Goal: Task Accomplishment & Management: Manage account settings

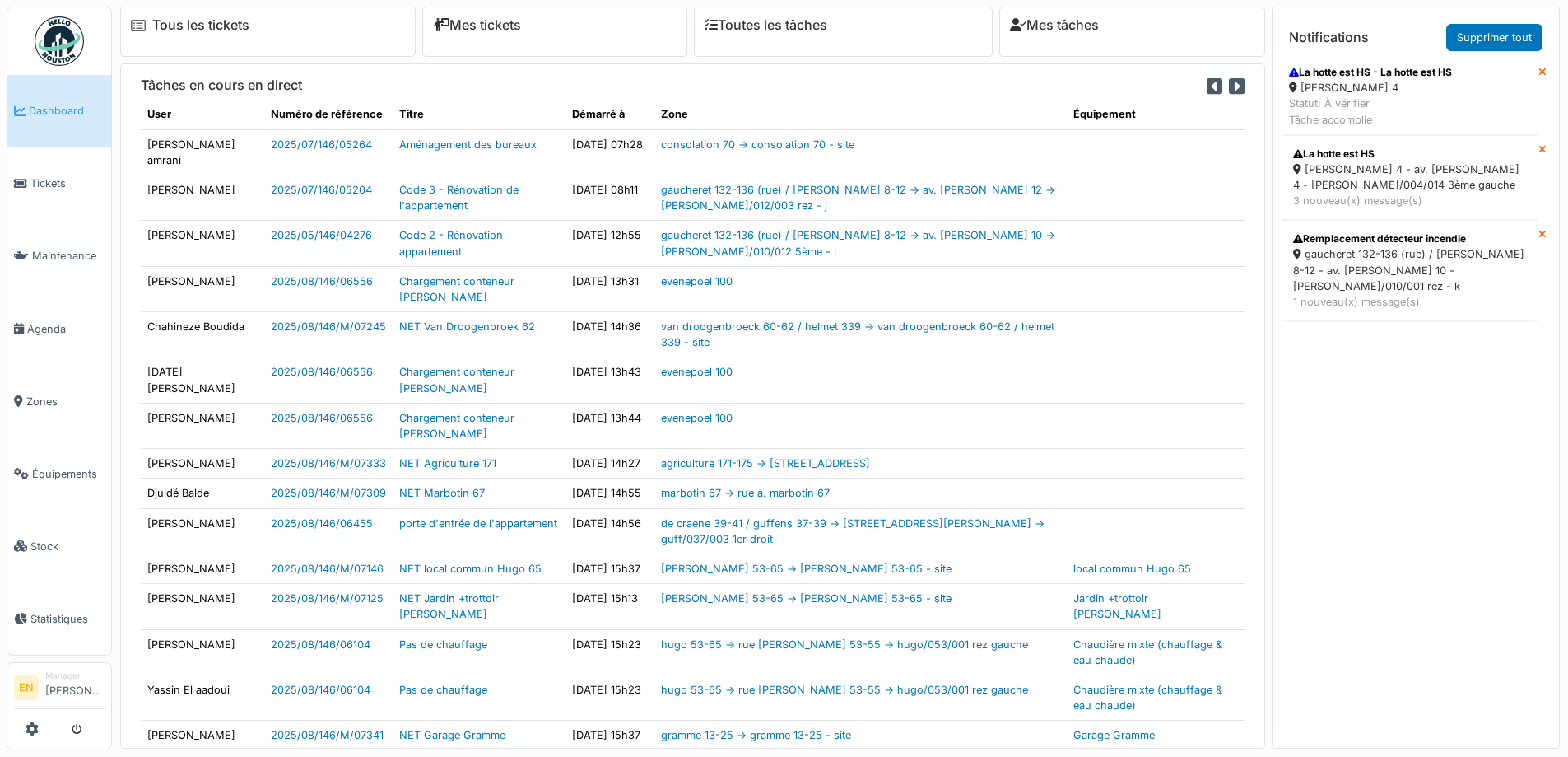
click at [1401, 87] on div "thomas 4" at bounding box center [1370, 87] width 163 height 16
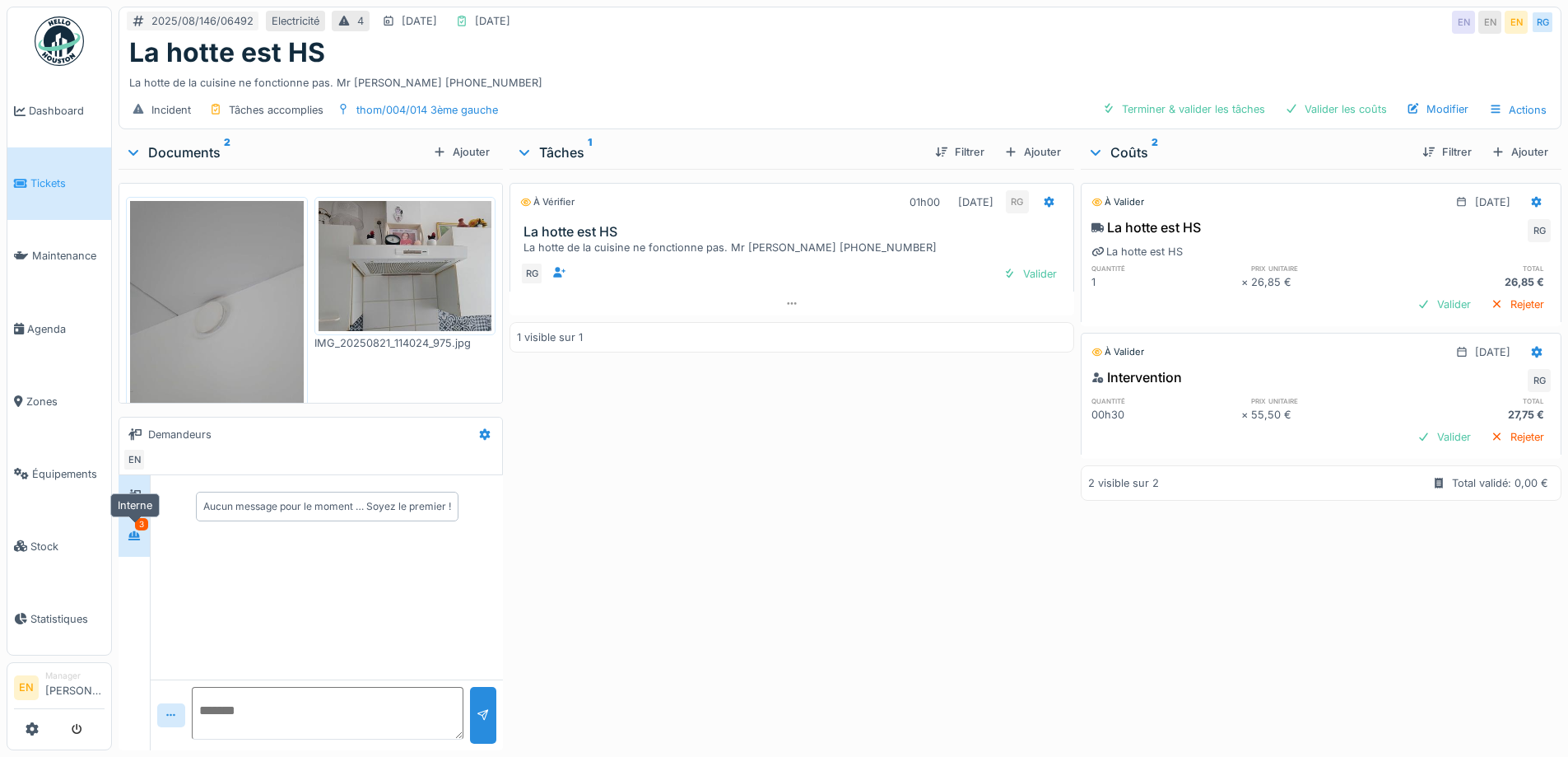
click at [139, 543] on div at bounding box center [134, 536] width 14 height 16
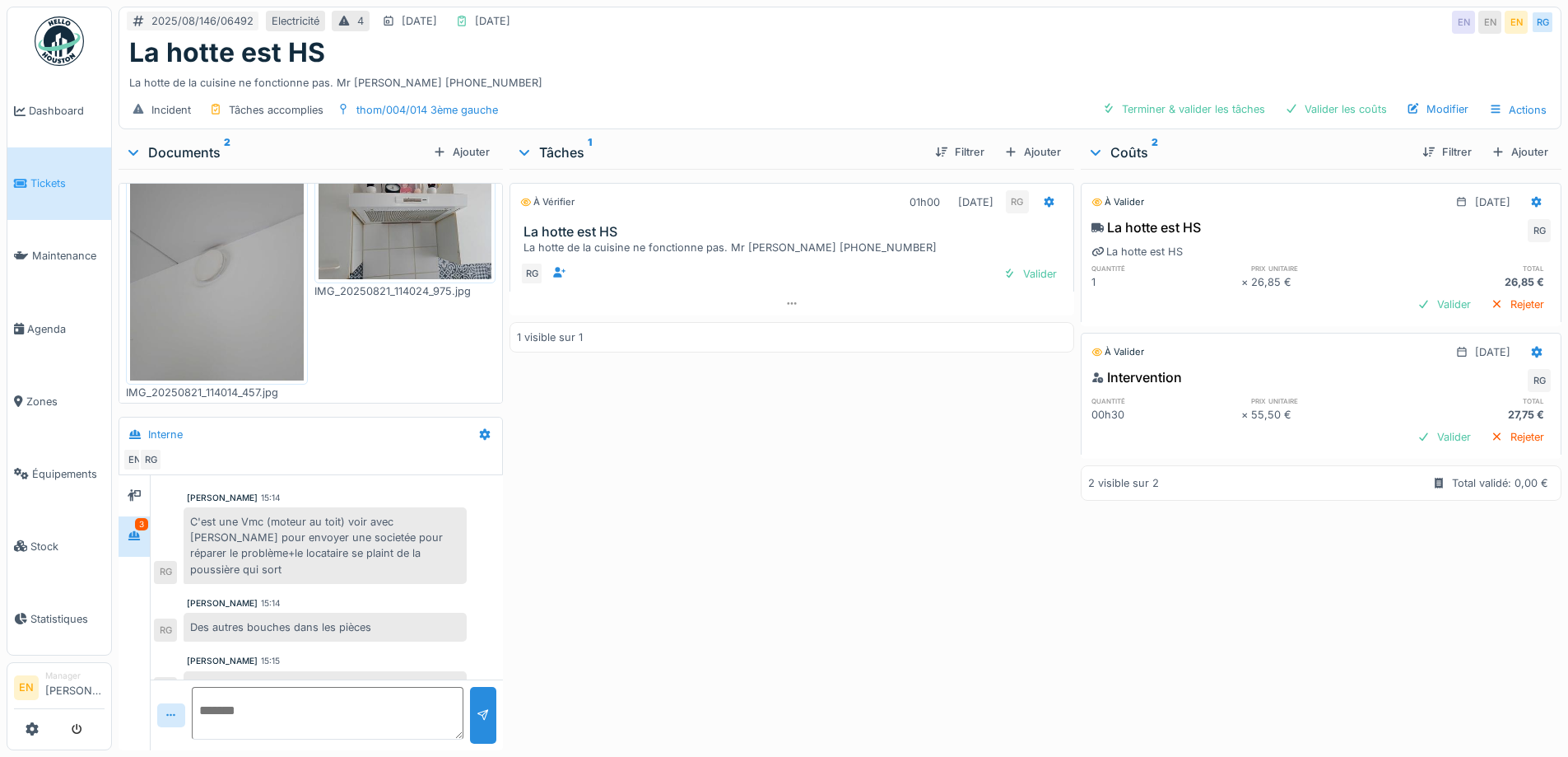
scroll to position [13, 0]
click at [739, 491] on div "À vérifier 01h00 21/08/2025 RG La hotte est HS La hotte de la cuisine ne foncti…" at bounding box center [791, 457] width 564 height 575
click at [486, 429] on icon at bounding box center [485, 434] width 14 height 11
click at [505, 460] on div "Modifier" at bounding box center [549, 470] width 154 height 25
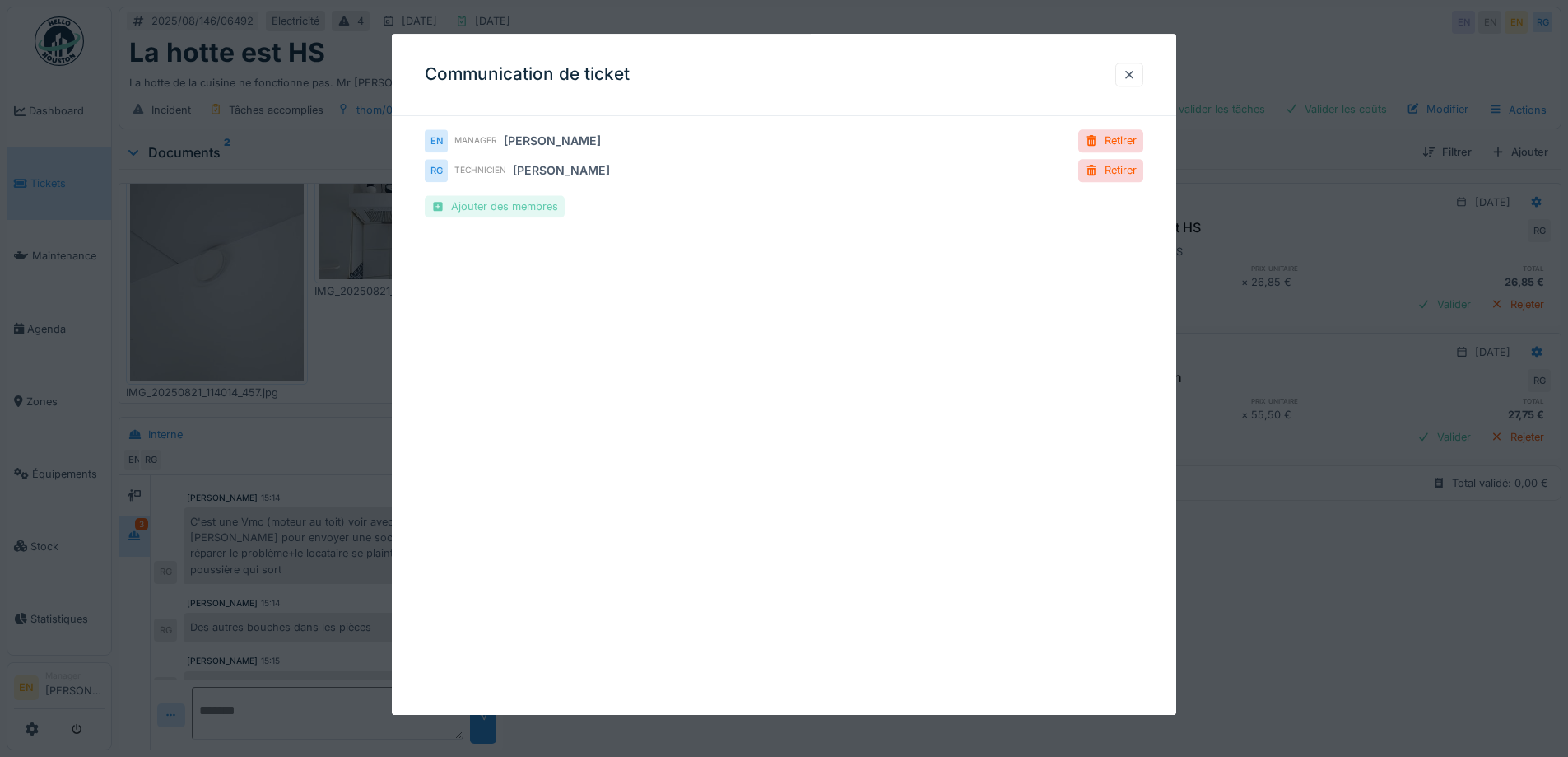
click at [488, 208] on div "Ajouter des membres" at bounding box center [494, 206] width 140 height 22
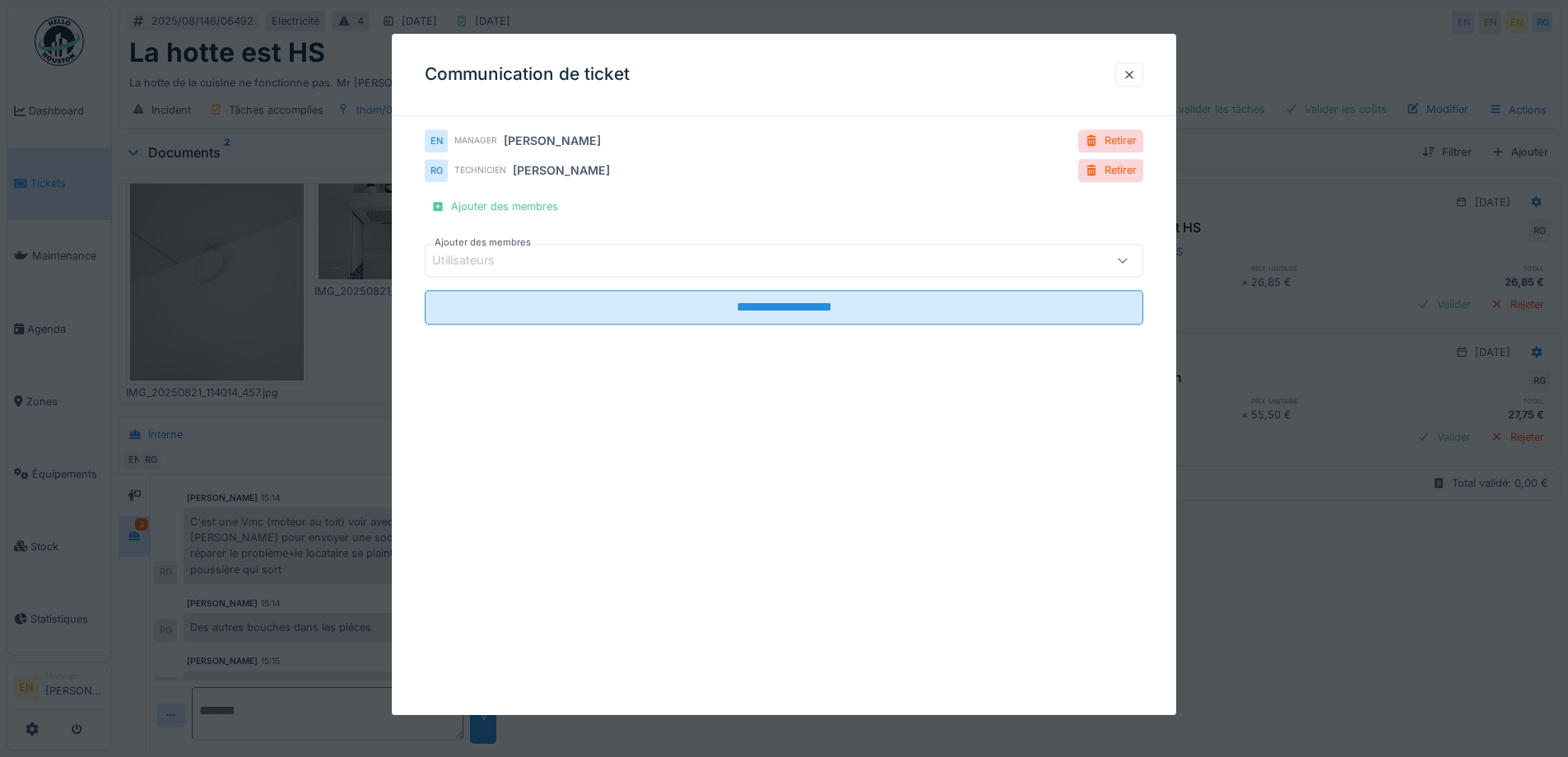
click at [555, 263] on div "Utilisateurs" at bounding box center [741, 261] width 620 height 18
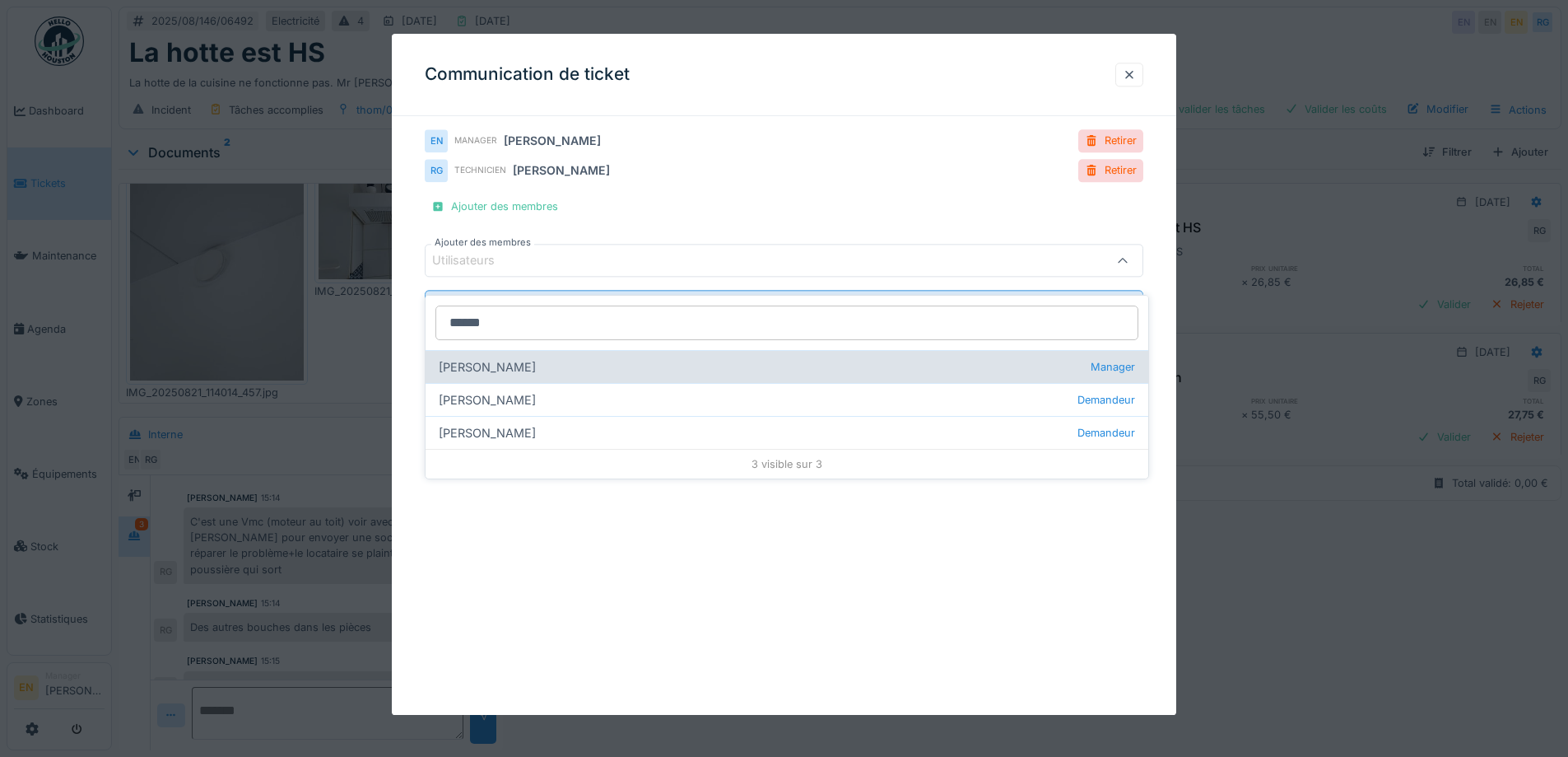
type input "******"
click at [538, 350] on div "Edmond Fayt Manager" at bounding box center [786, 366] width 723 height 33
type input "****"
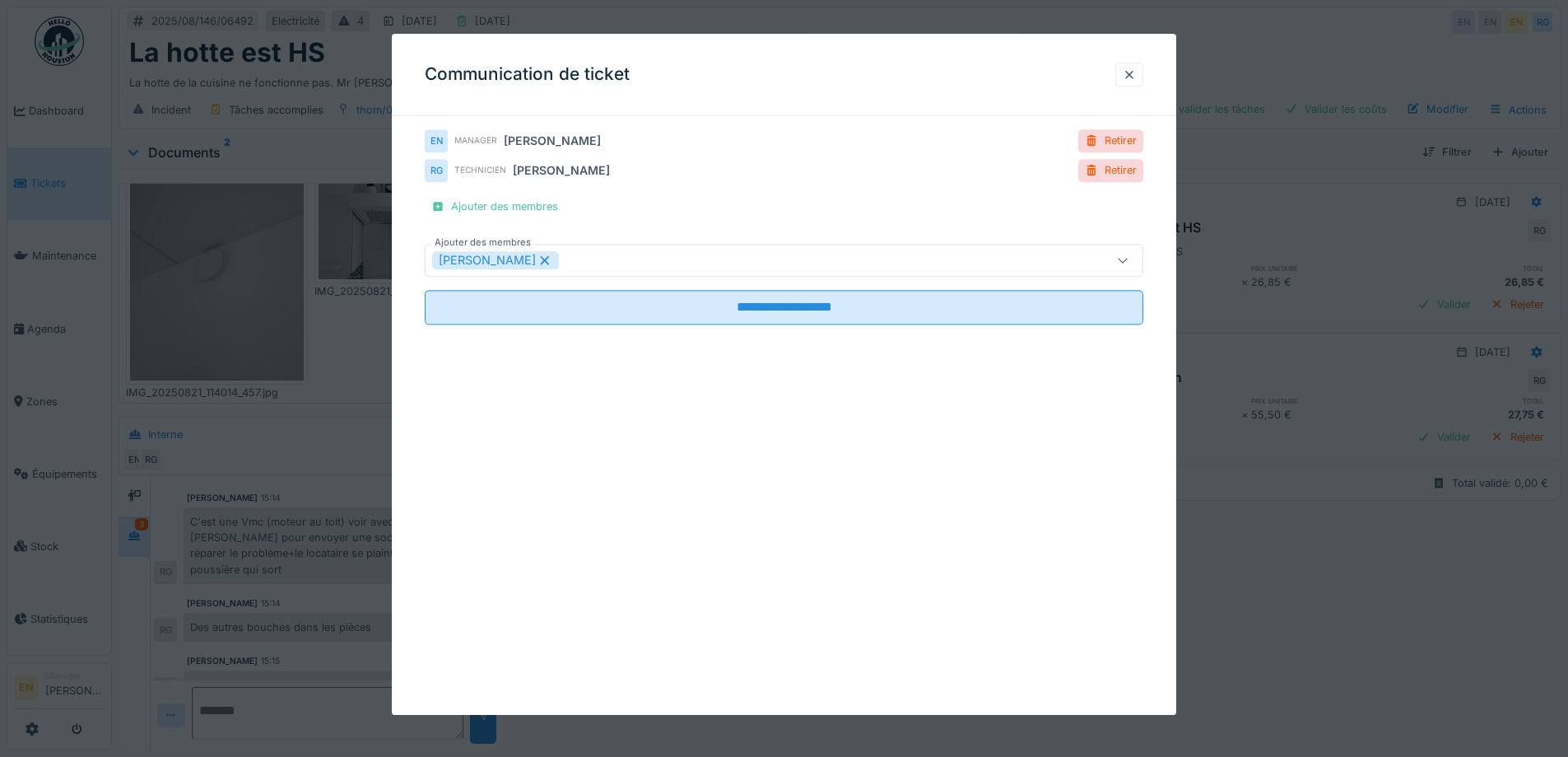
click at [1098, 574] on div "**********" at bounding box center [784, 374] width 784 height 681
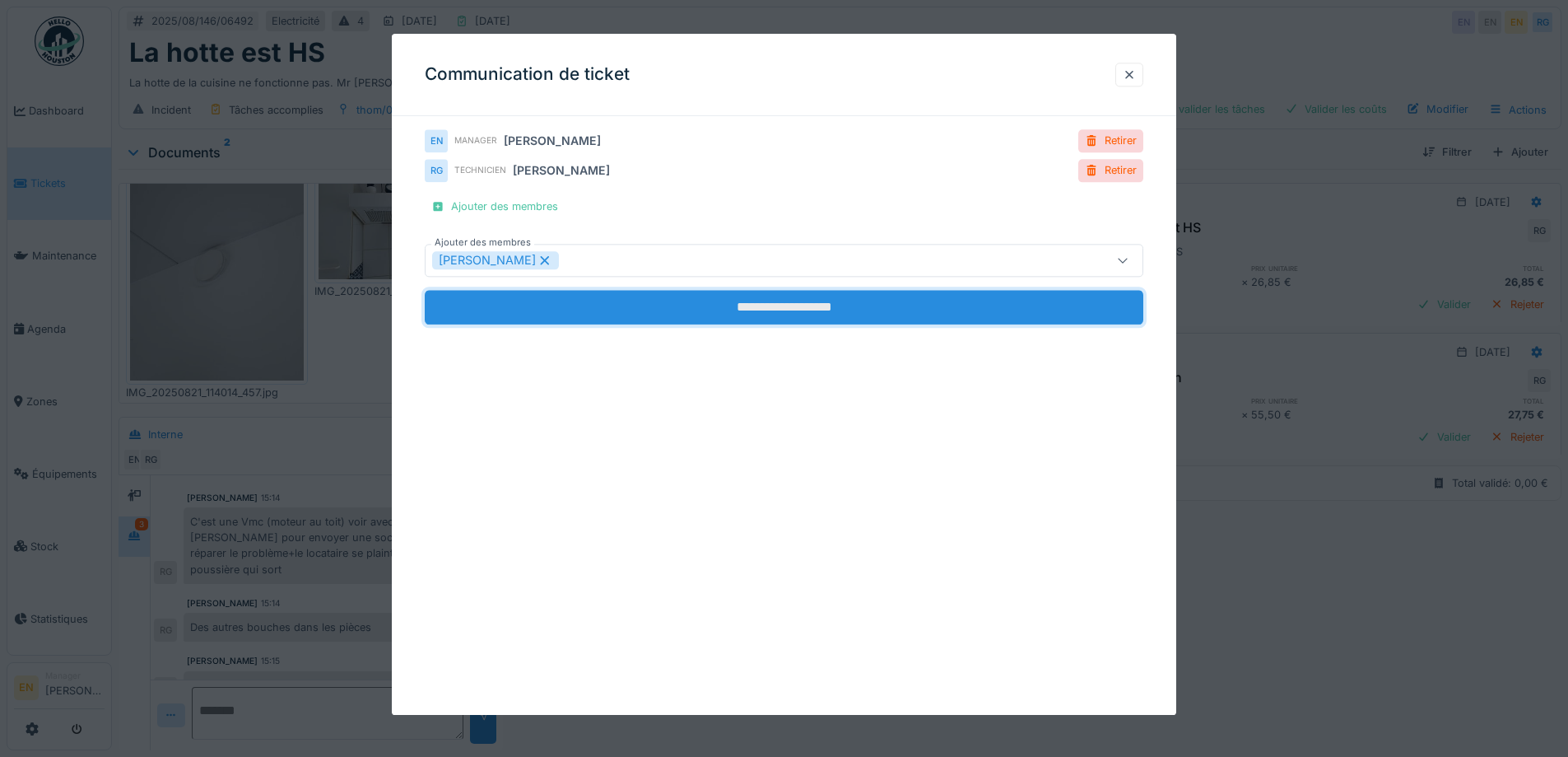
click at [770, 318] on input "**********" at bounding box center [784, 308] width 718 height 35
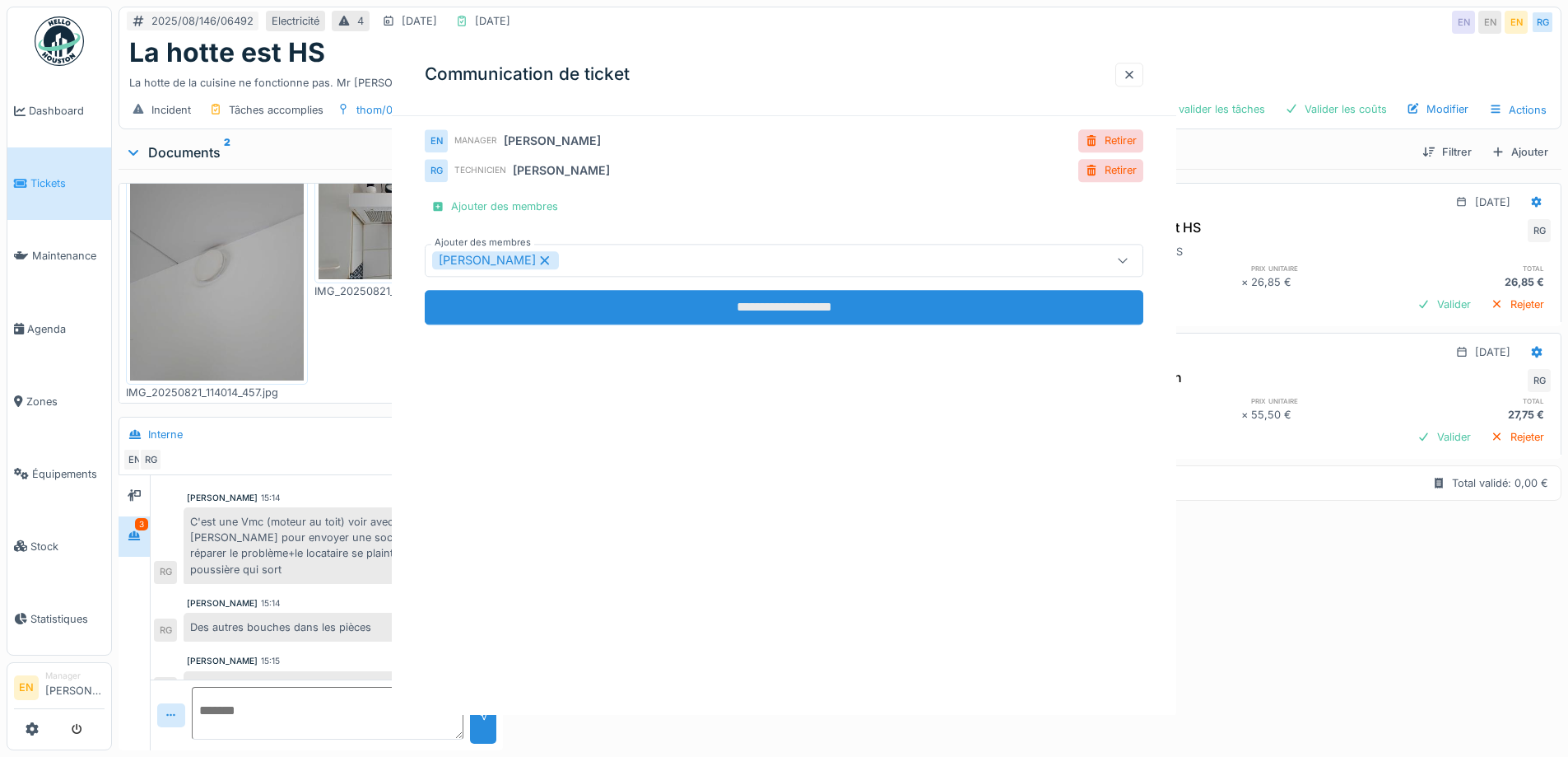
scroll to position [77, 0]
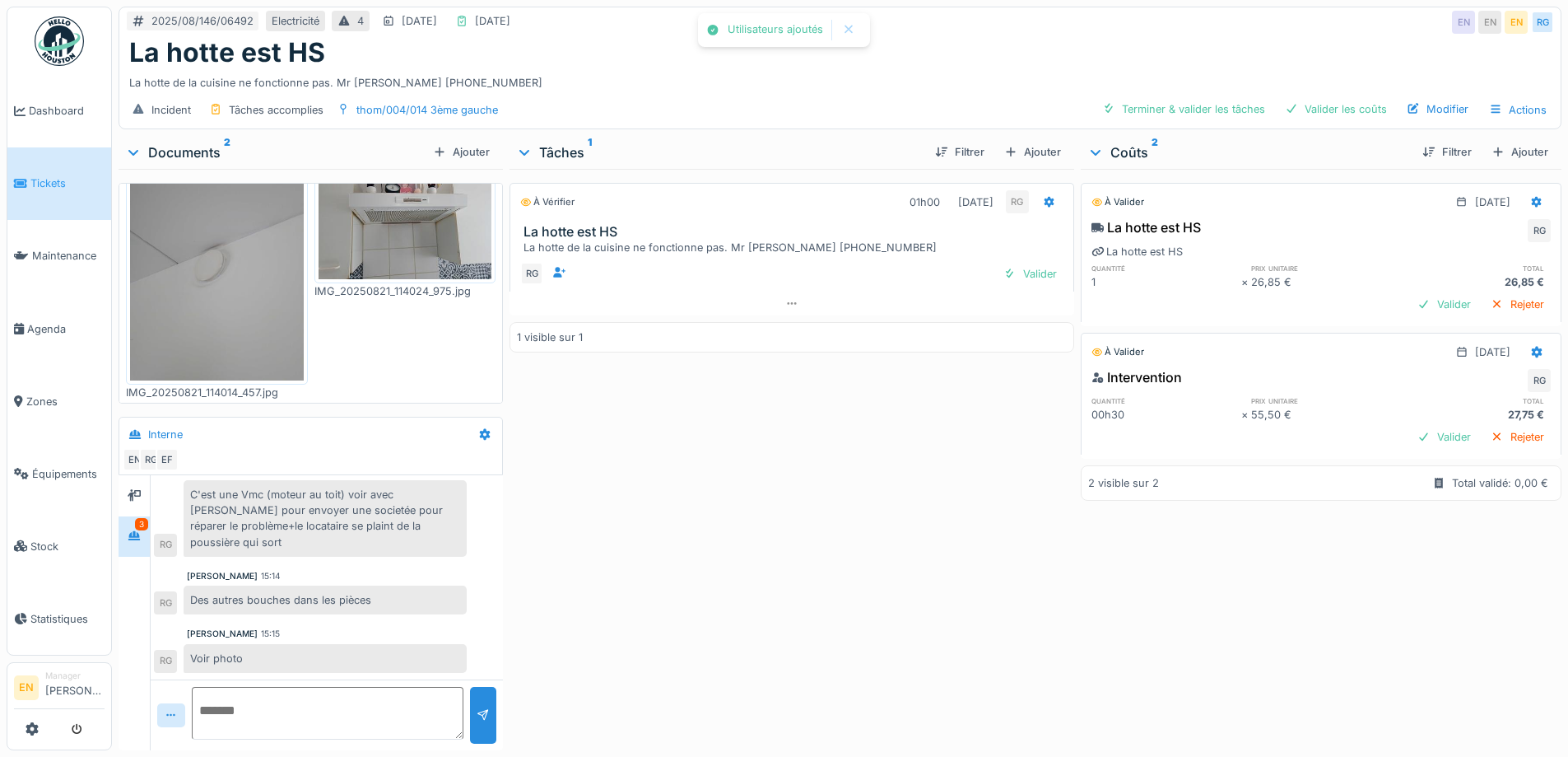
click at [664, 535] on div "À vérifier 01h00 [DATE] RG La hotte est HS La hotte de la cuisine ne fonctionne…" at bounding box center [791, 457] width 564 height 575
click at [716, 539] on div "À vérifier 01h00 [DATE] RG La hotte est HS La hotte de la cuisine ne fonctionne…" at bounding box center [791, 457] width 564 height 575
click at [643, 524] on div "À vérifier 01h00 21/08/2025 RG La hotte est HS La hotte de la cuisine ne foncti…" at bounding box center [791, 457] width 564 height 575
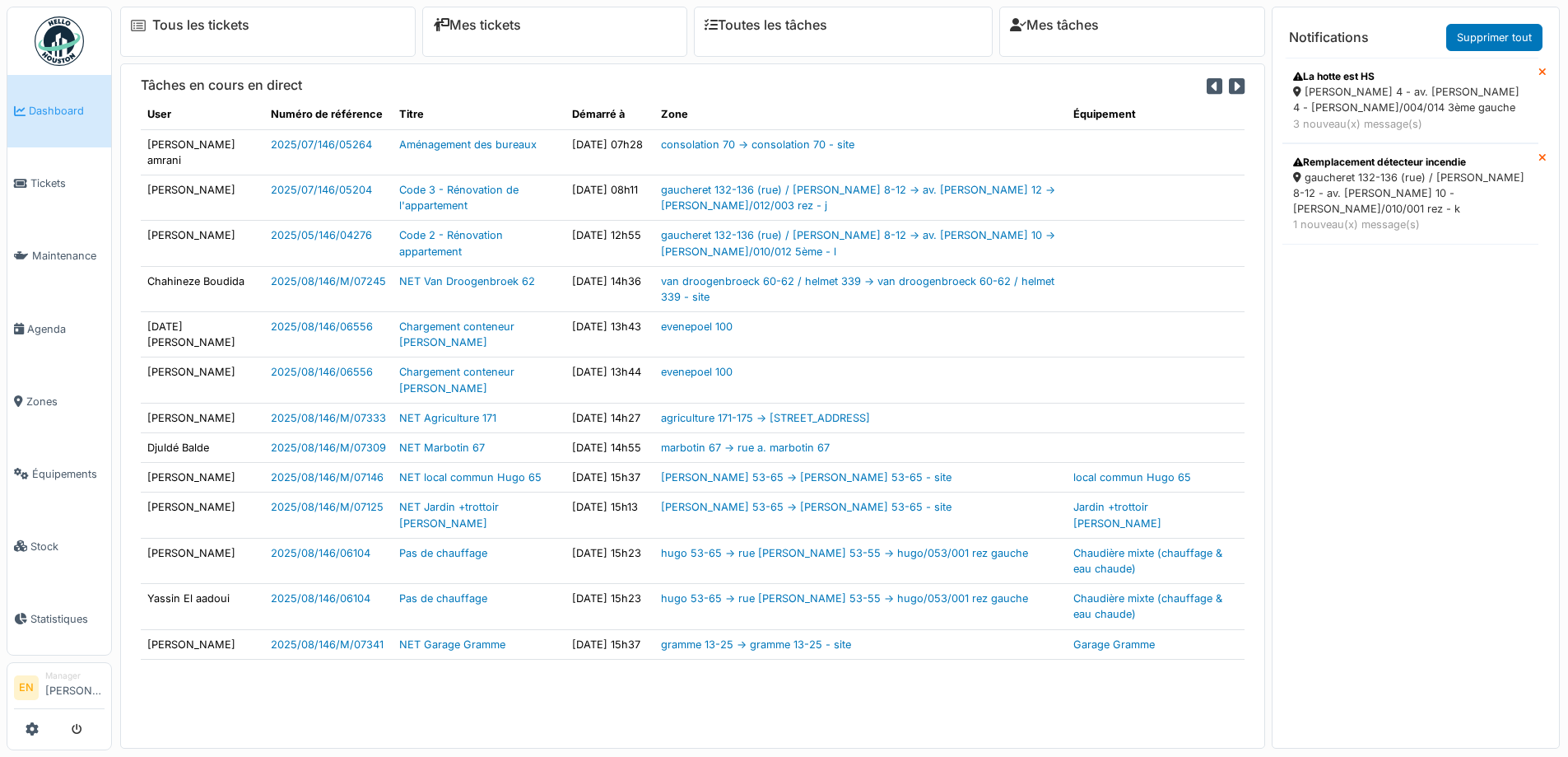
click at [1335, 99] on div "[PERSON_NAME] 4 - av. [PERSON_NAME] 4 - [PERSON_NAME]/004/014 3ème gauche" at bounding box center [1411, 99] width 235 height 31
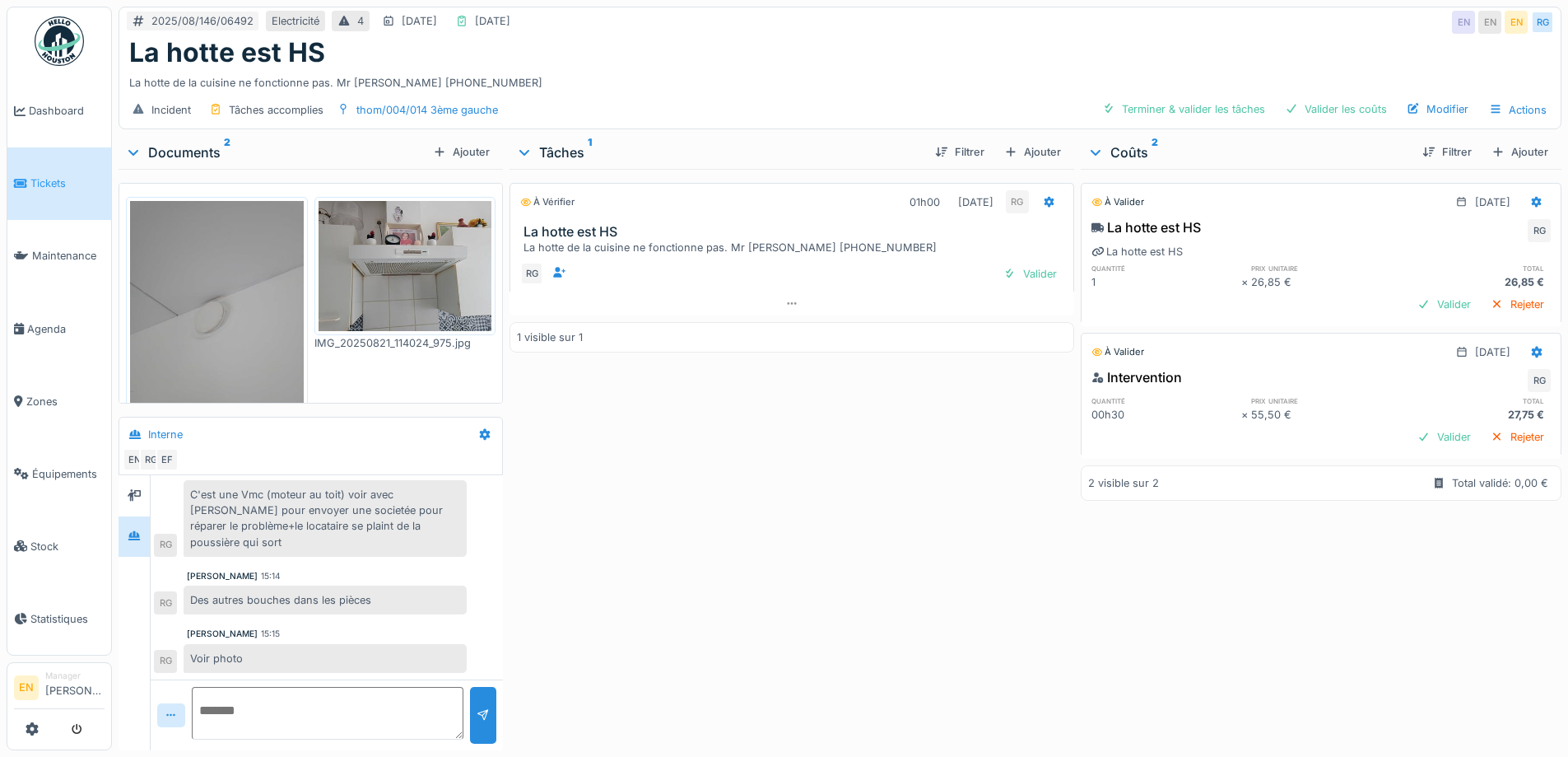
drag, startPoint x: 784, startPoint y: 712, endPoint x: 775, endPoint y: 698, distance: 16.6
click at [775, 704] on div "À vérifier 01h00 [DATE] RG La hotte est HS La hotte de la cuisine ne fonctionne…" at bounding box center [791, 457] width 564 height 575
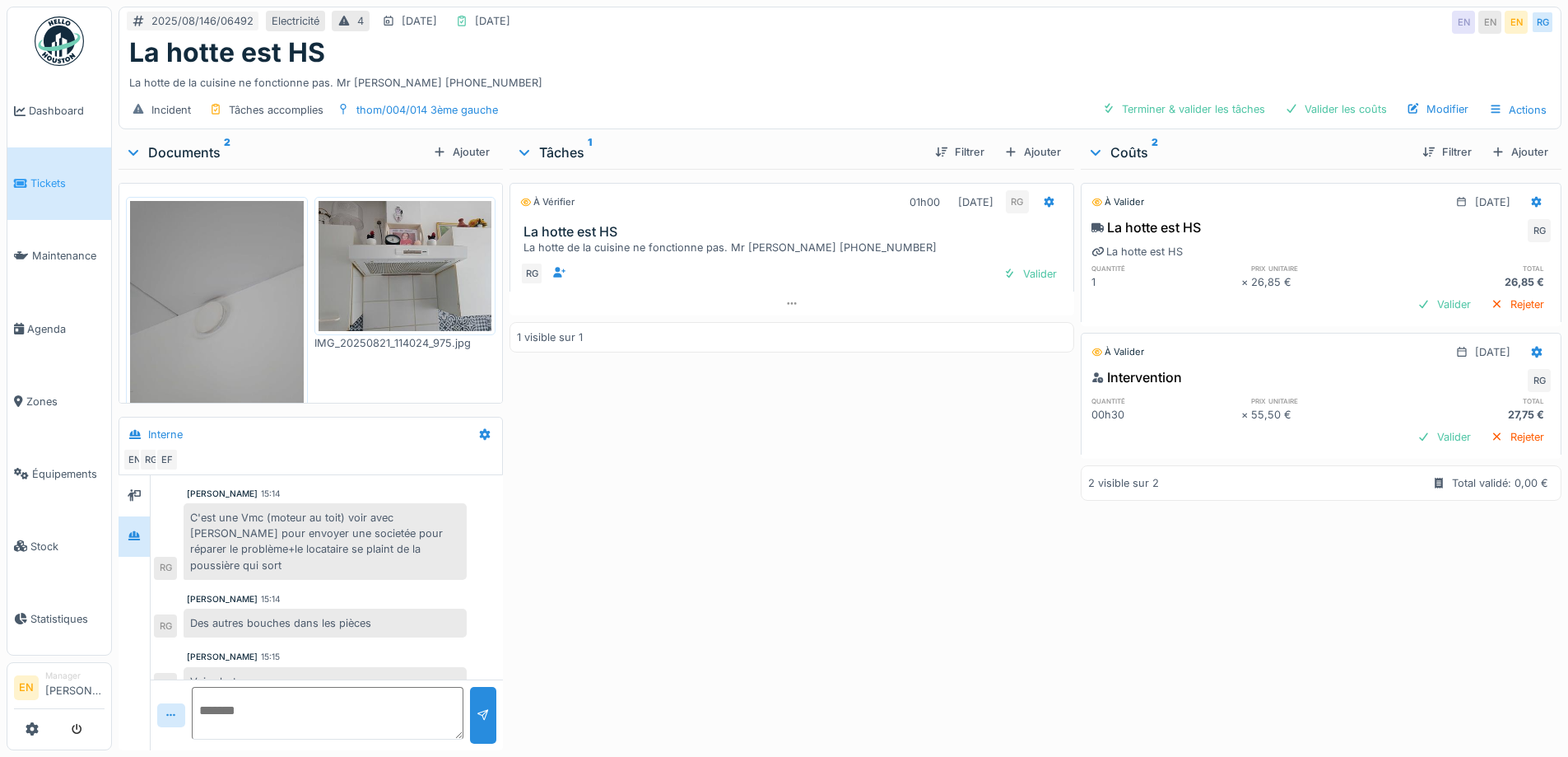
scroll to position [77, 0]
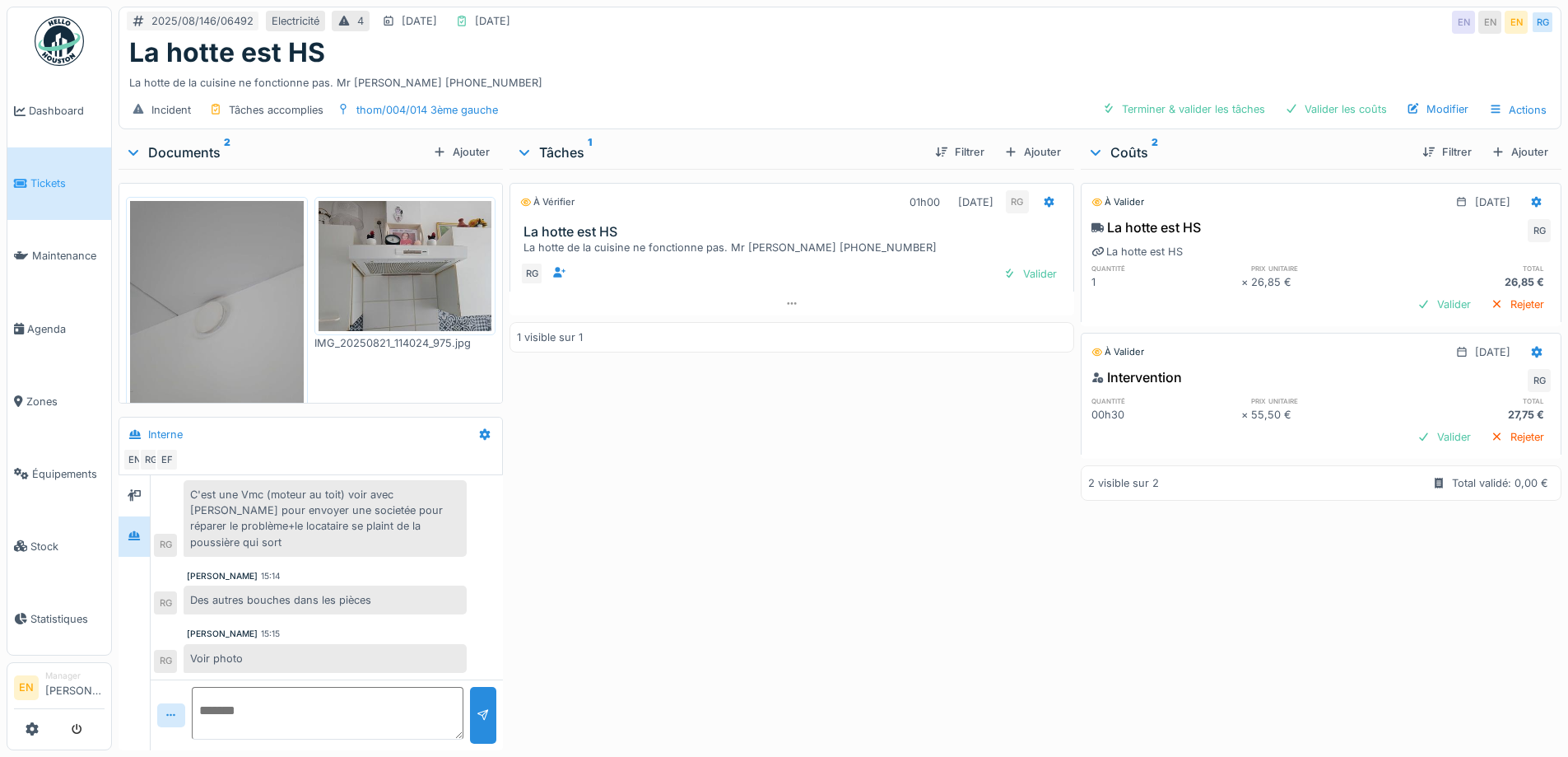
click at [626, 587] on div "À vérifier 01h00 21/08/2025 RG La hotte est HS La hotte de la cuisine ne foncti…" at bounding box center [791, 457] width 564 height 575
click at [670, 584] on div "À vérifier 01h00 21/08/2025 RG La hotte est HS La hotte de la cuisine ne foncti…" at bounding box center [791, 457] width 564 height 575
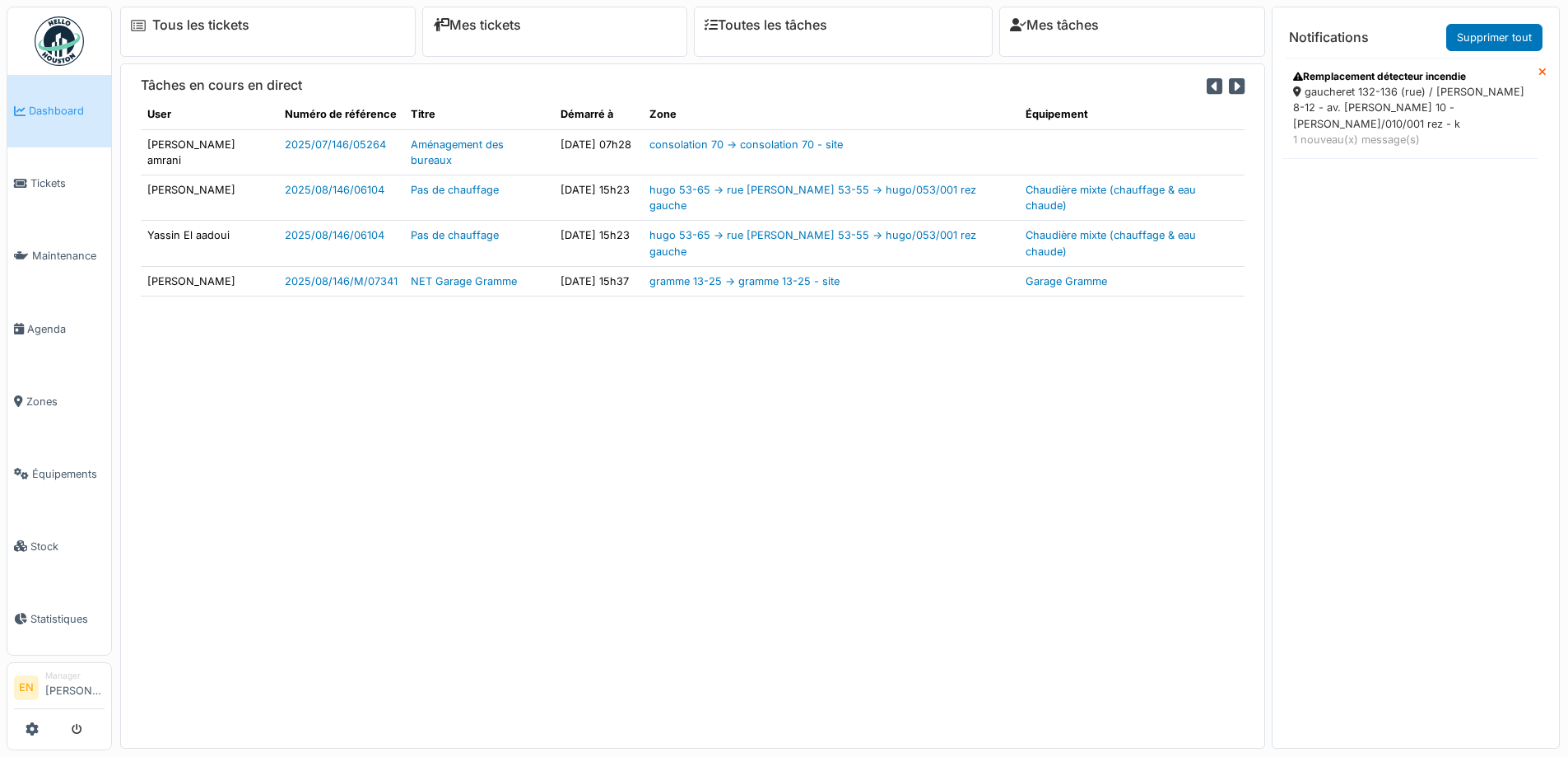
click at [1398, 79] on div "Remplacement détecteur incendie" at bounding box center [1411, 77] width 235 height 15
